Goal: Register for event/course

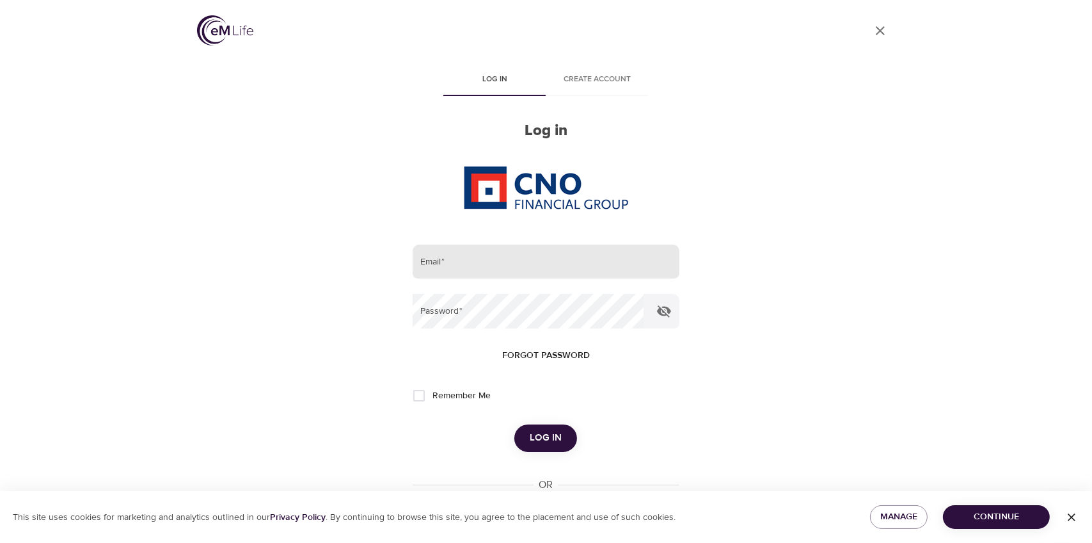
click at [542, 266] on input "email" at bounding box center [546, 261] width 266 height 35
type input "[PERSON_NAME][EMAIL_ADDRESS][PERSON_NAME][DOMAIN_NAME]"
click at [515, 424] on button "Log in" at bounding box center [546, 437] width 63 height 27
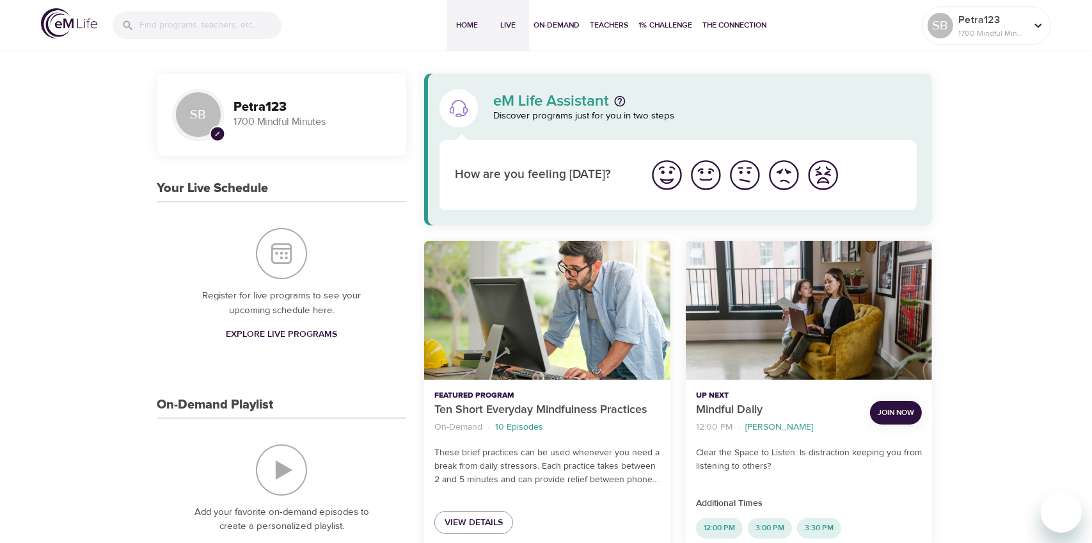
click at [513, 28] on span "Live" at bounding box center [508, 25] width 31 height 13
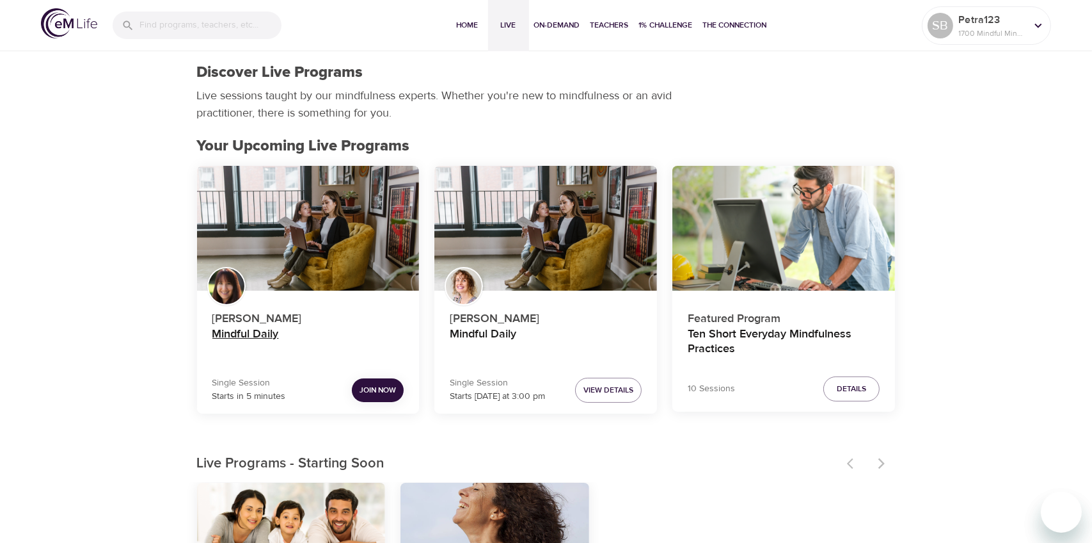
click at [264, 337] on h4 "Mindful Daily" at bounding box center [308, 342] width 192 height 31
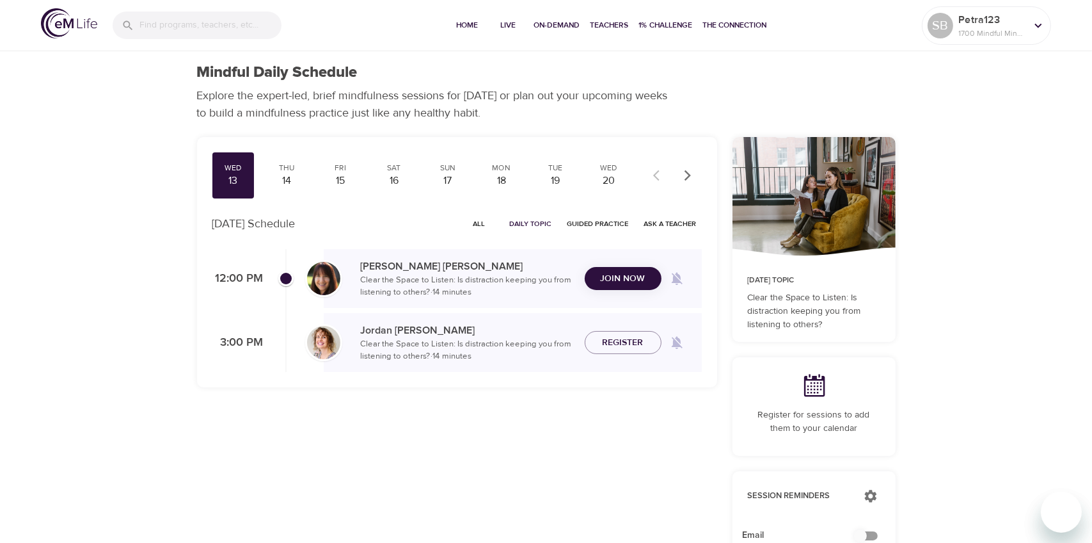
checkbox input "true"
click at [630, 266] on span "Join Now" at bounding box center [623, 263] width 45 height 16
